Goal: Navigation & Orientation: Find specific page/section

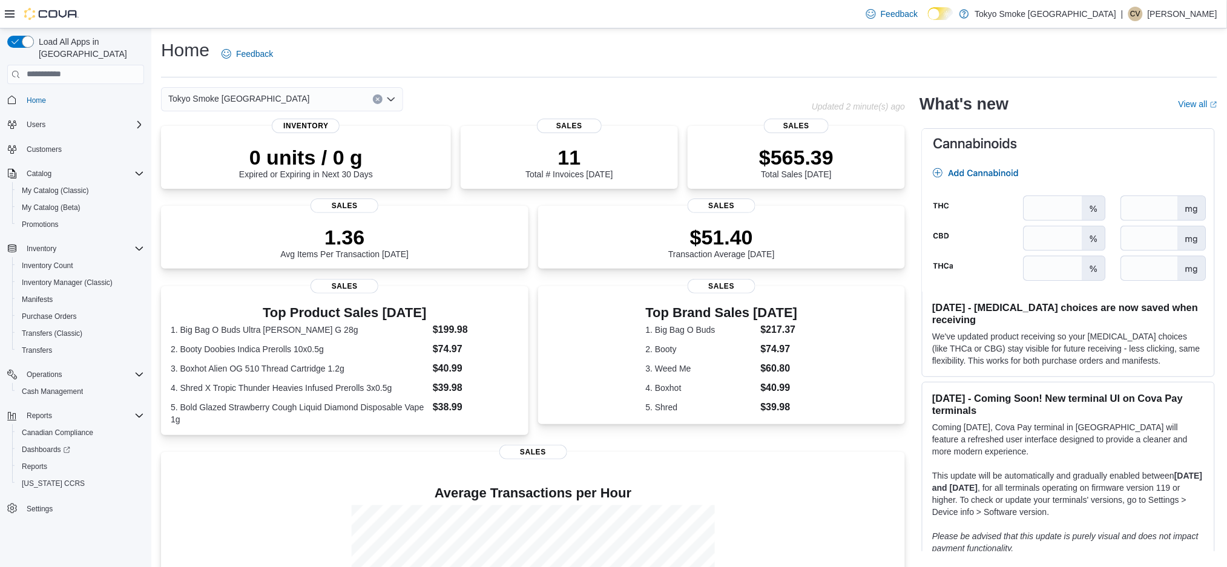
click at [952, 8] on p "[PERSON_NAME]" at bounding box center [1183, 14] width 70 height 15
click at [952, 120] on span "Sign Out" at bounding box center [1140, 119] width 33 height 12
